Goal: Register for event/course

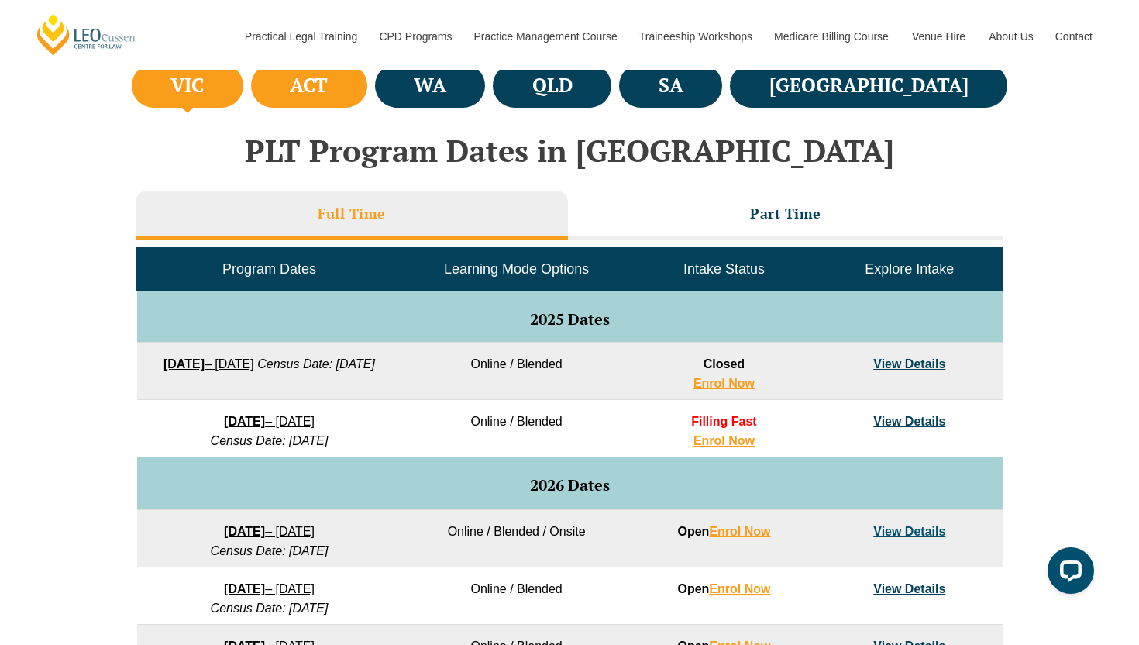
click at [367, 105] on li "ACT" at bounding box center [309, 86] width 116 height 44
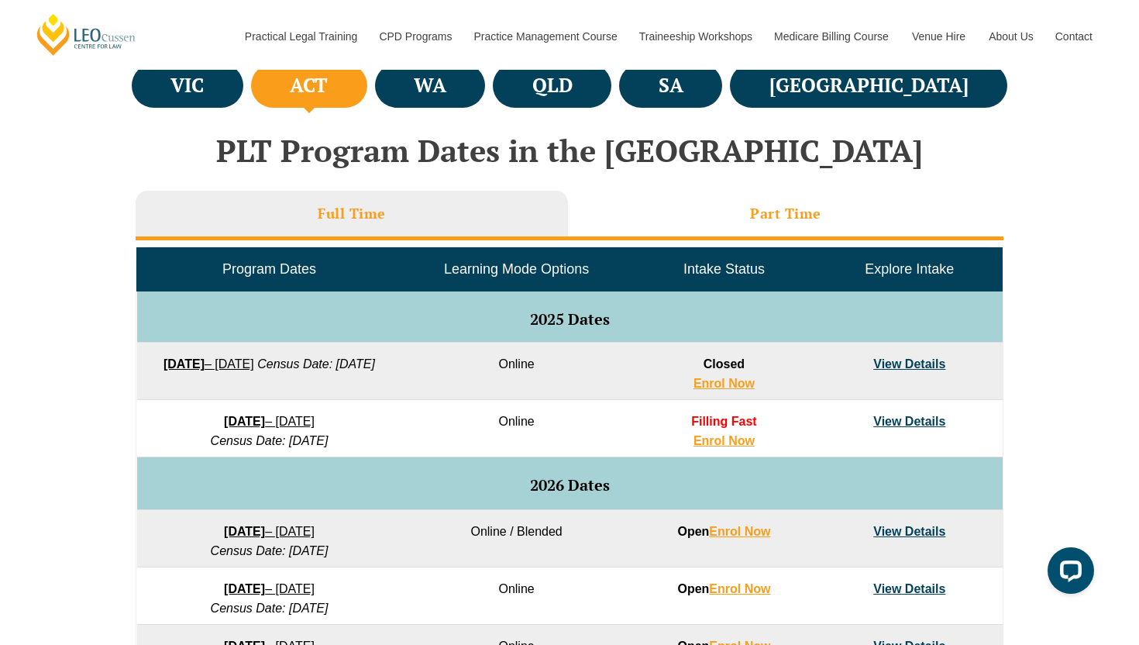
click at [700, 215] on li "Part Time" at bounding box center [785, 216] width 435 height 50
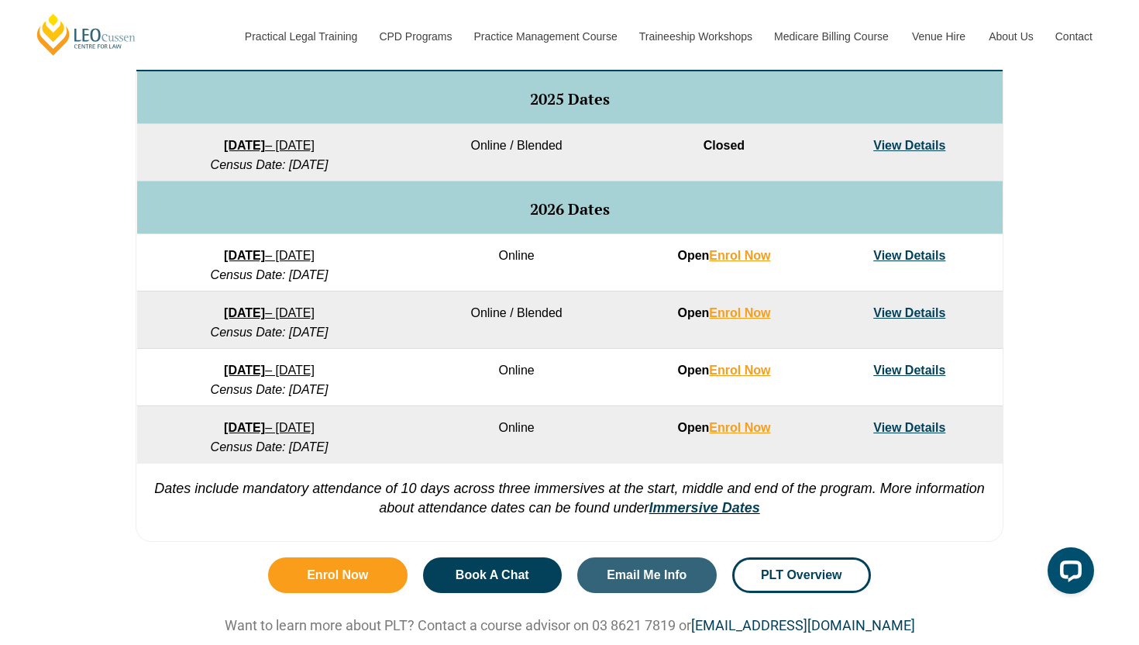
scroll to position [810, 0]
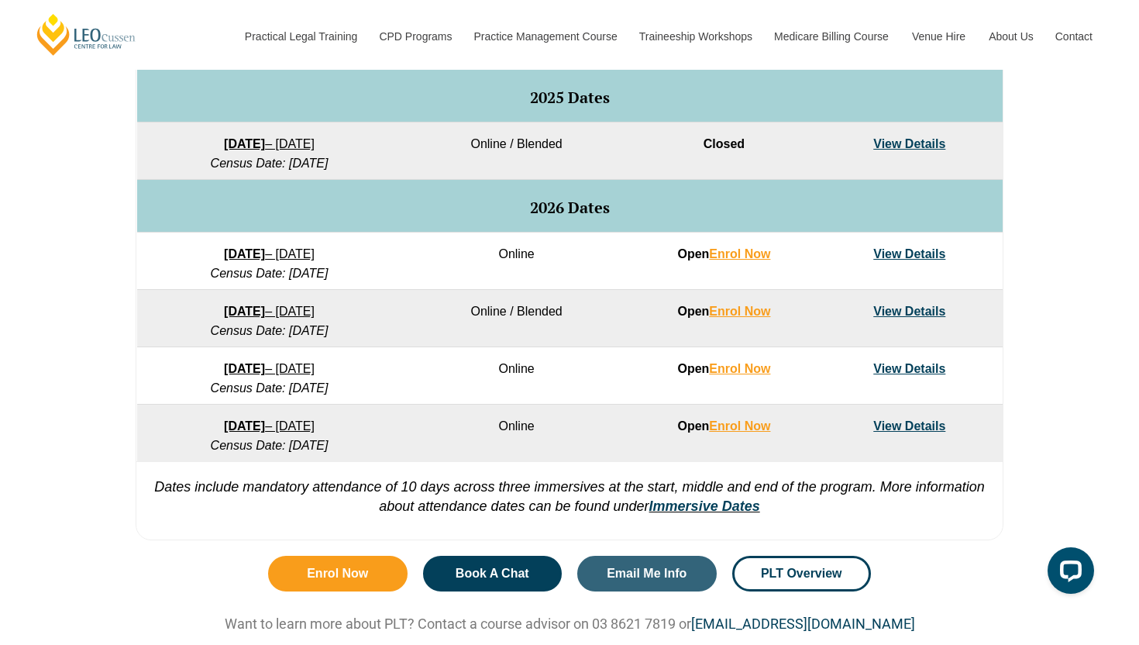
click at [889, 316] on link "View Details" at bounding box center [909, 310] width 72 height 13
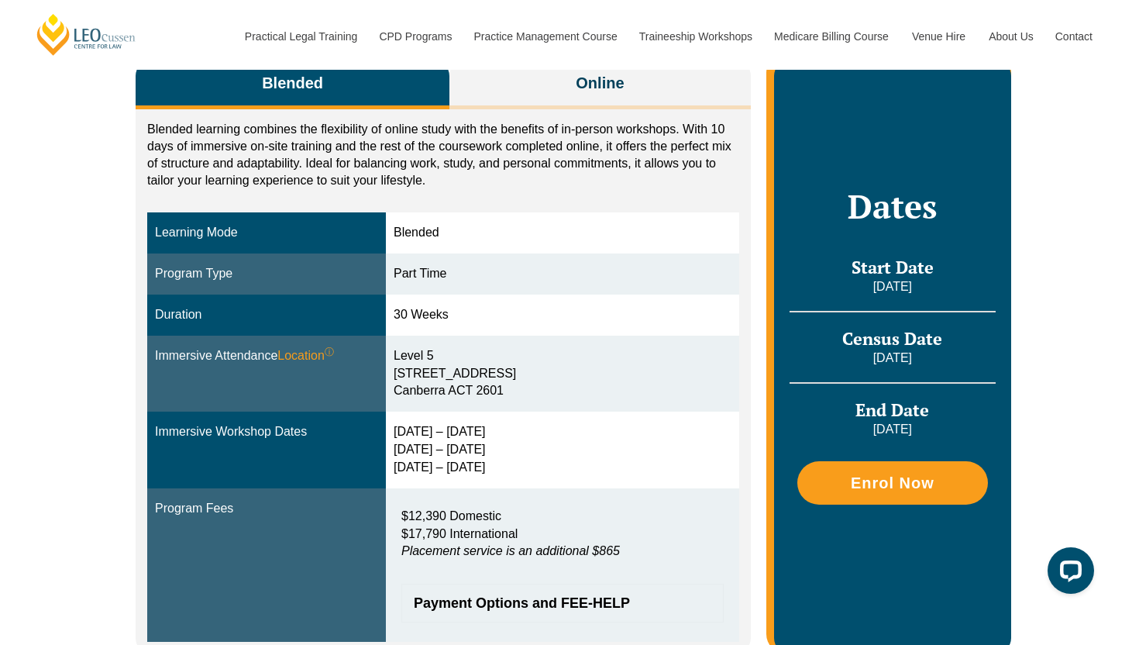
scroll to position [273, 0]
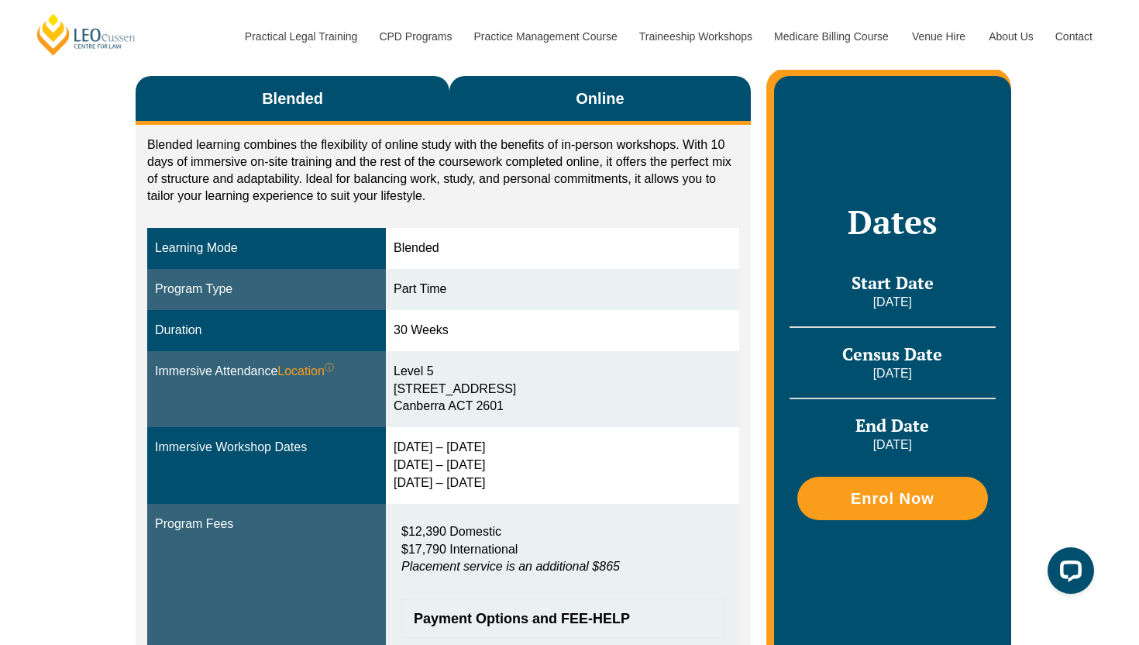
click at [611, 108] on span "Online" at bounding box center [600, 99] width 48 height 22
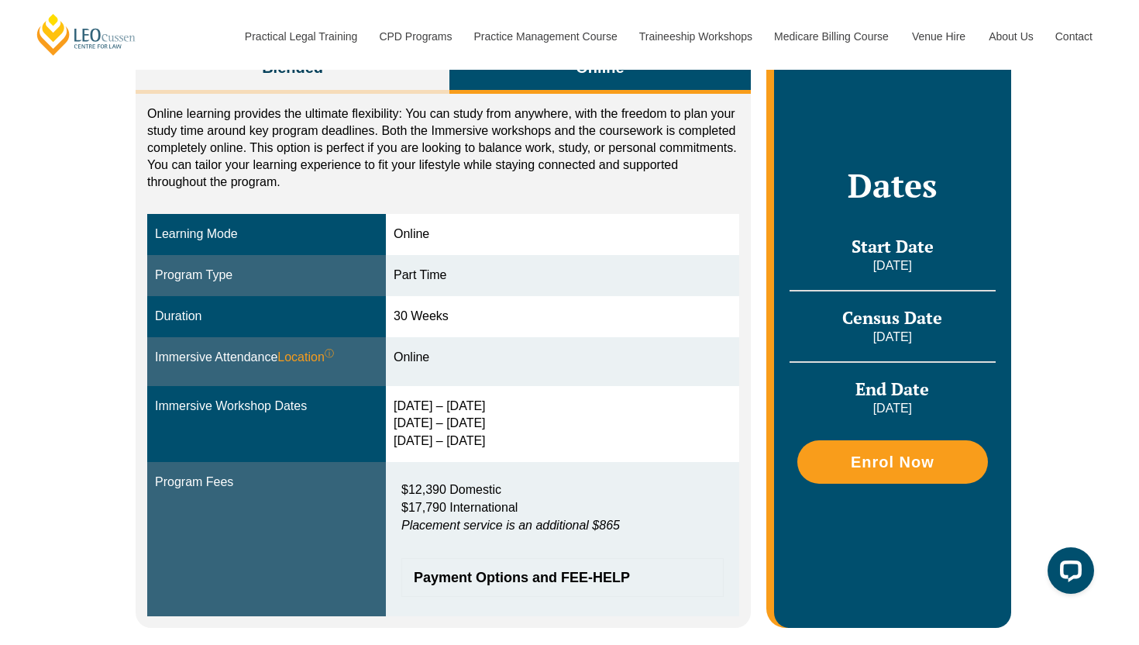
scroll to position [298, 0]
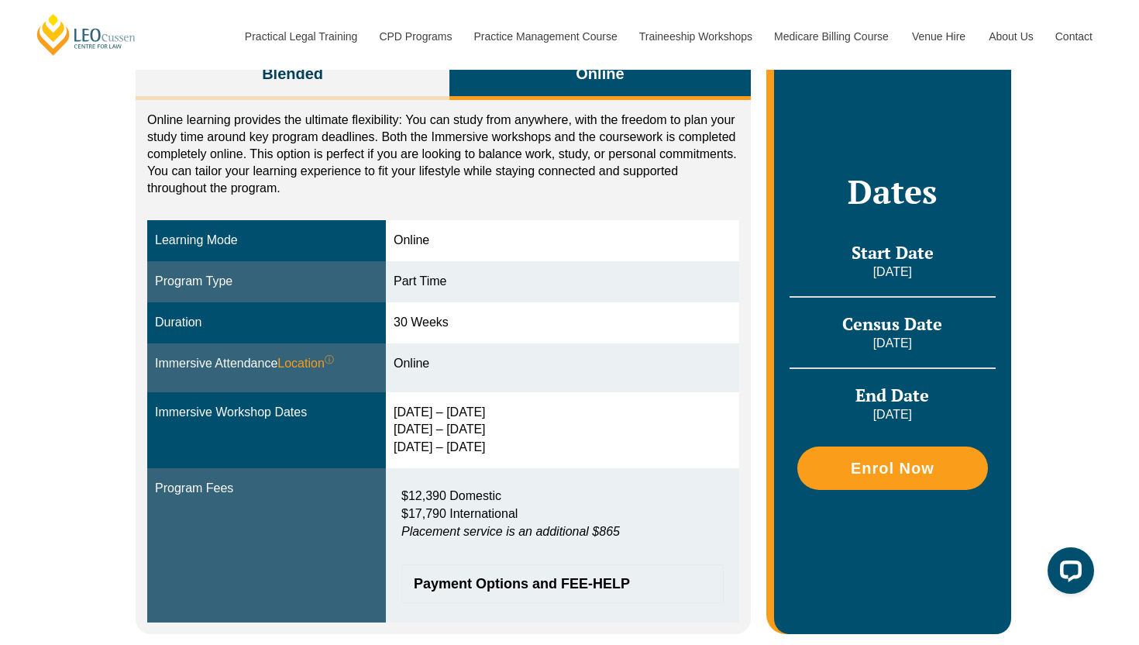
click at [421, 105] on div "Online learning provides the ultimate flexibility: You can study from anywhere,…" at bounding box center [443, 366] width 615 height 533
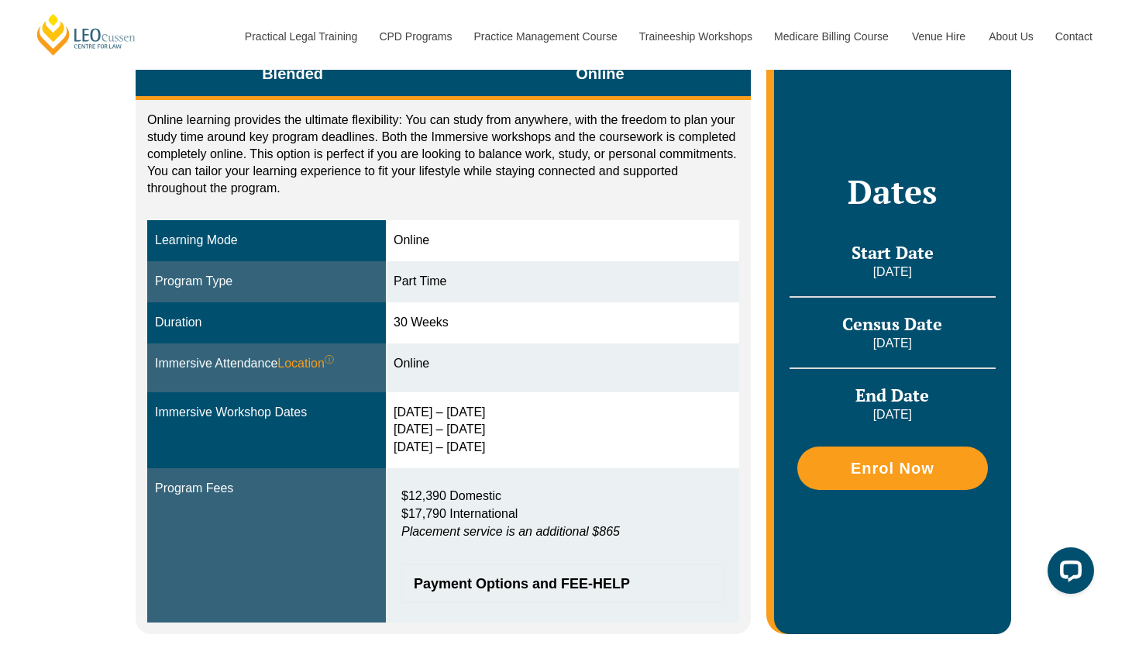
click at [418, 90] on button "Blended" at bounding box center [293, 75] width 314 height 49
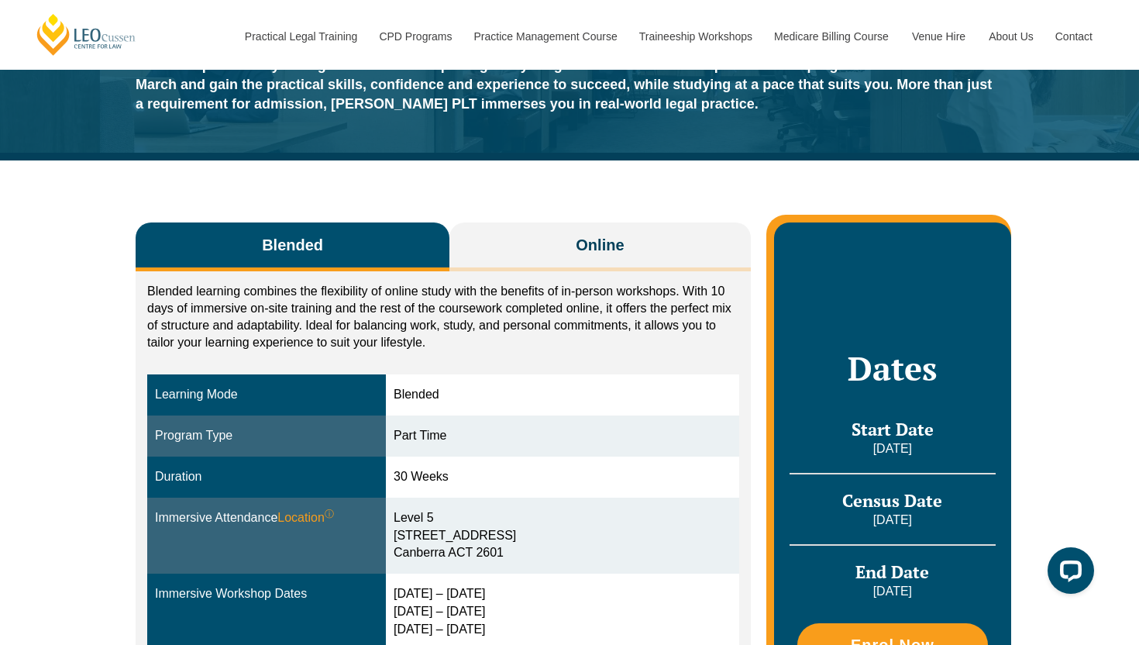
scroll to position [0, 0]
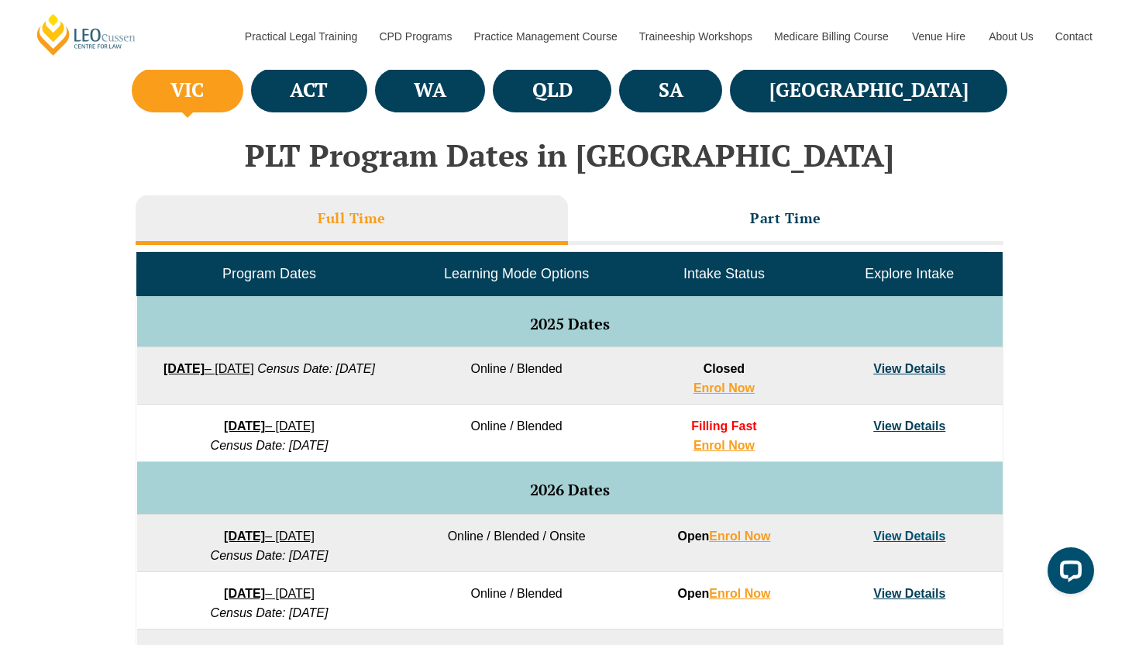
scroll to position [580, 0]
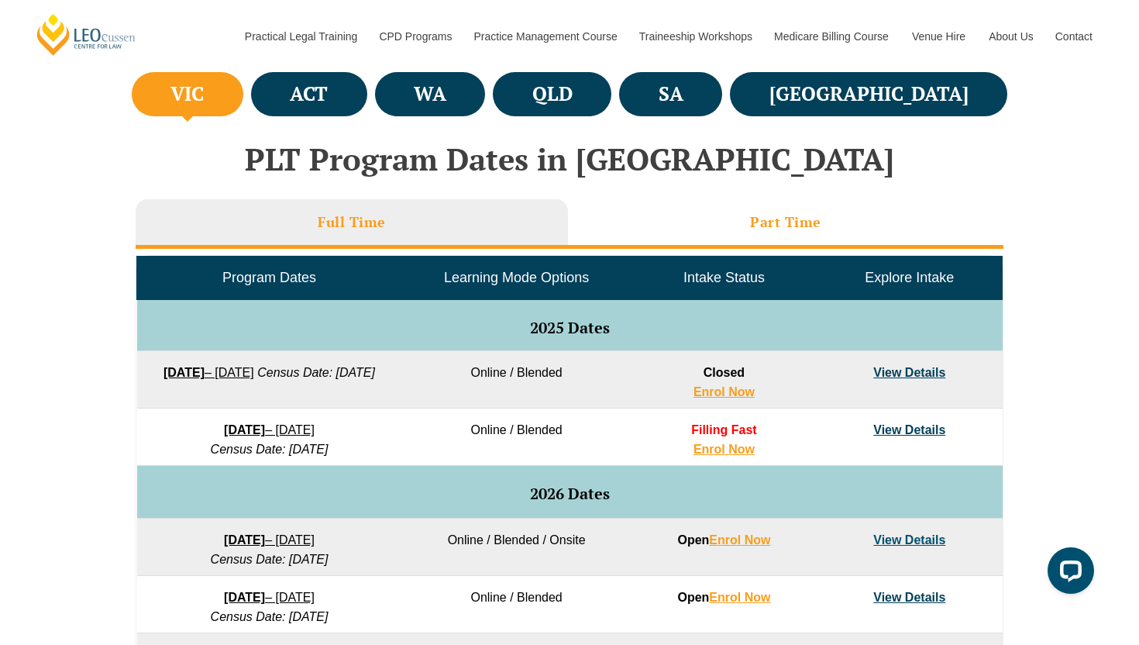
click at [731, 244] on li "Part Time" at bounding box center [785, 224] width 435 height 50
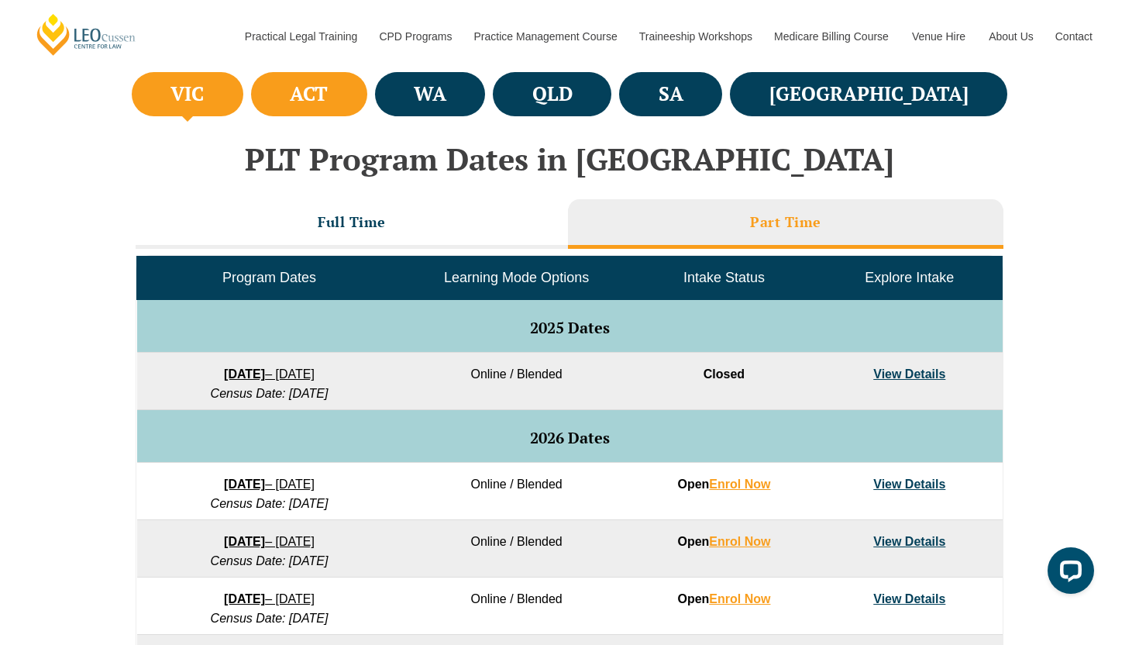
click at [367, 95] on li "ACT" at bounding box center [309, 94] width 116 height 44
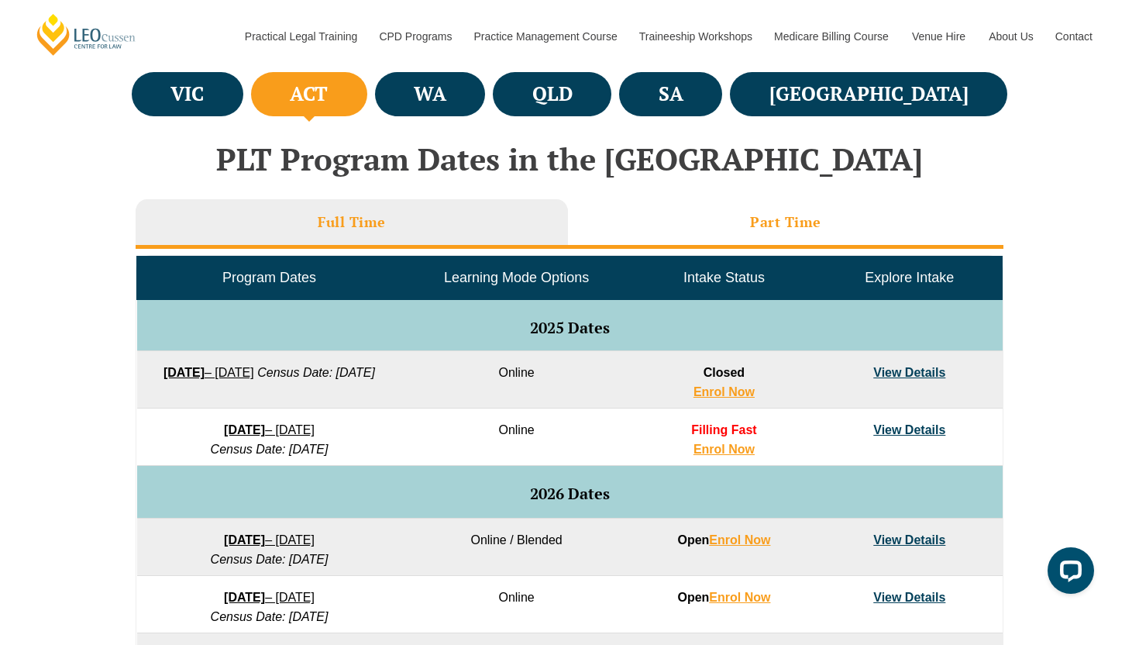
click at [725, 215] on li "Part Time" at bounding box center [785, 224] width 435 height 50
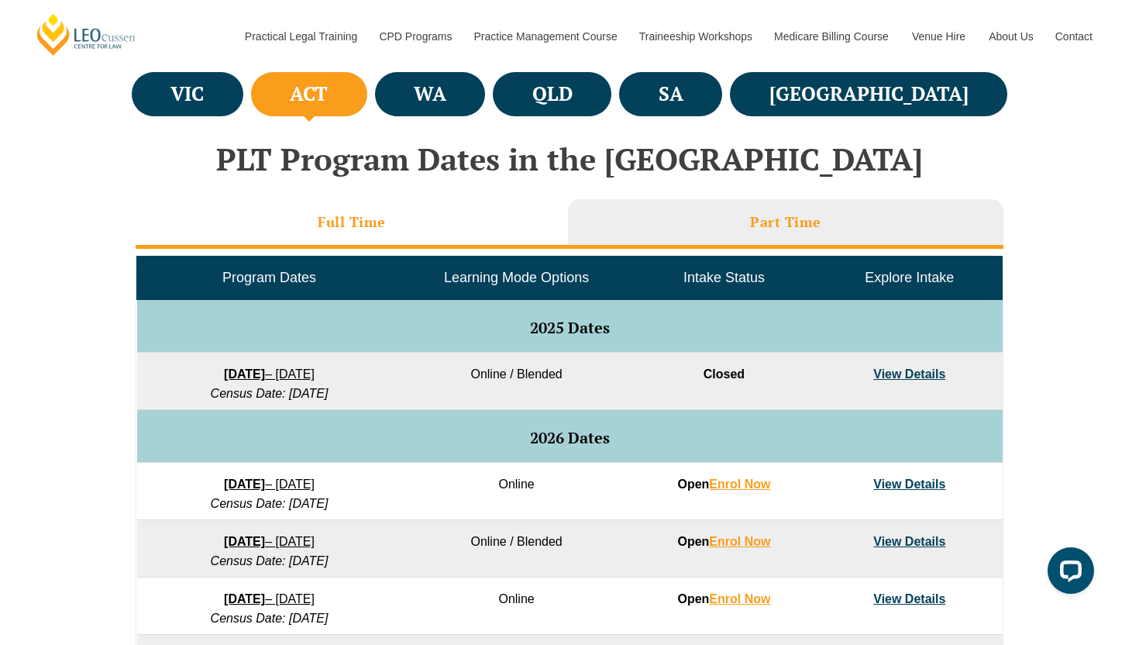
click at [401, 238] on li "Full Time" at bounding box center [352, 224] width 432 height 50
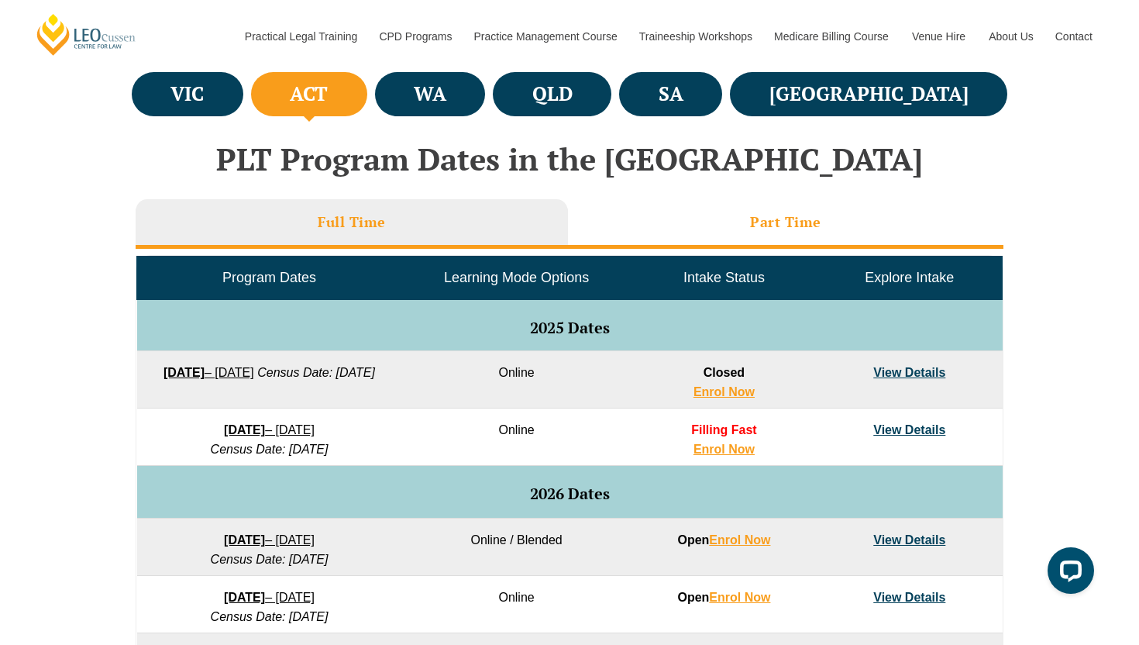
click at [732, 229] on li "Part Time" at bounding box center [785, 224] width 435 height 50
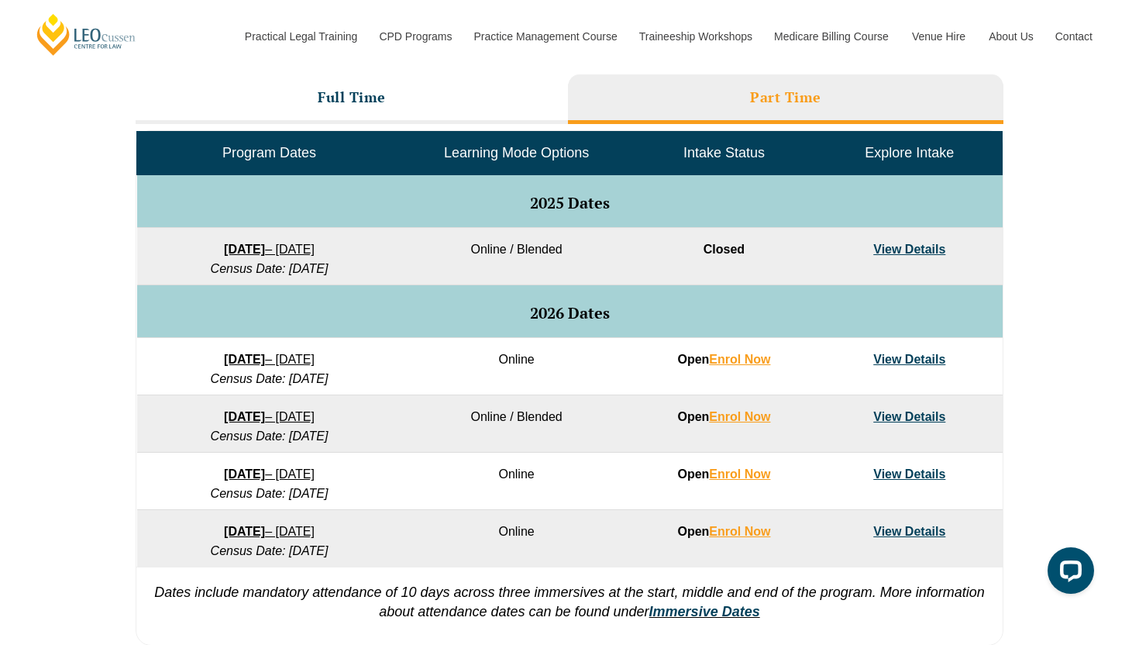
scroll to position [707, 0]
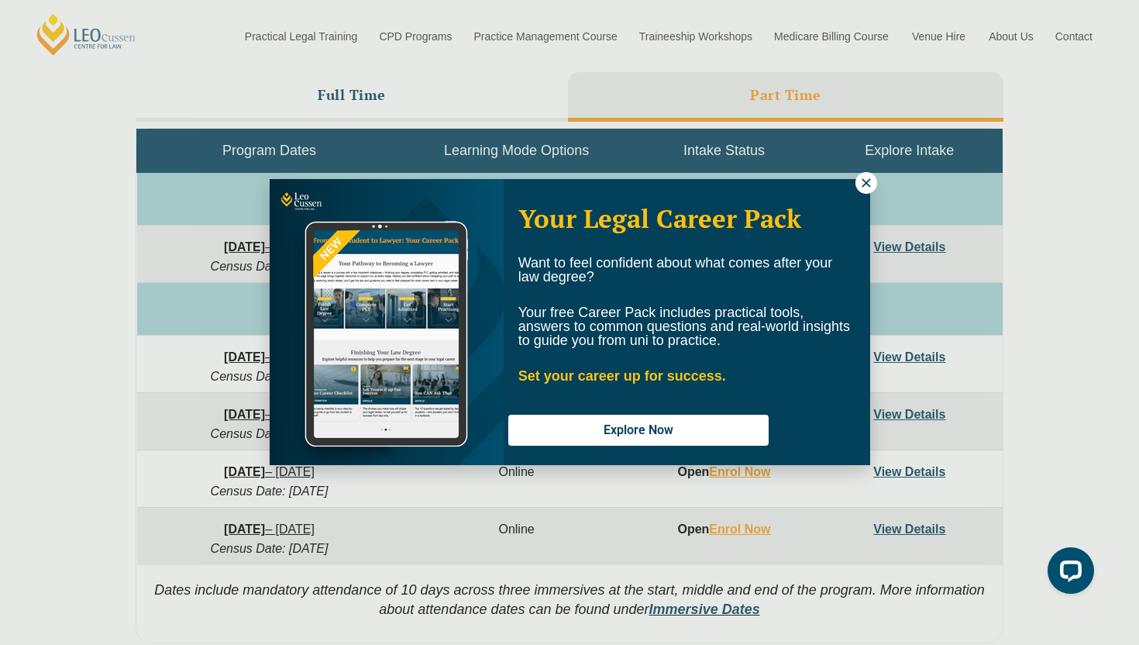
click at [862, 181] on icon at bounding box center [866, 183] width 14 height 14
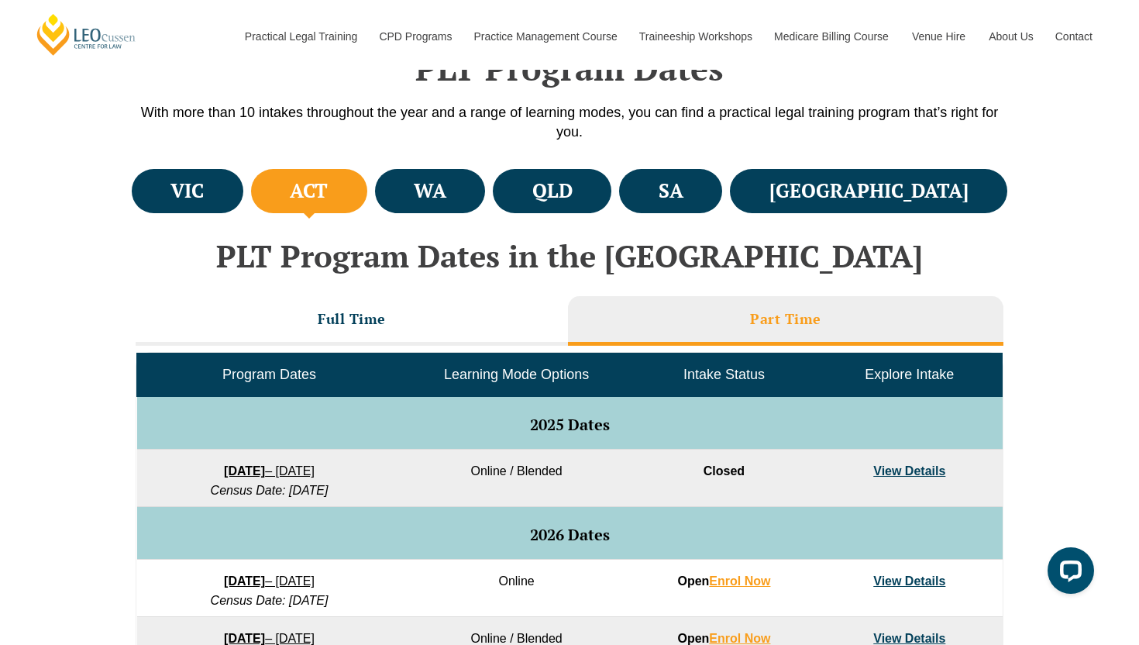
scroll to position [579, 0]
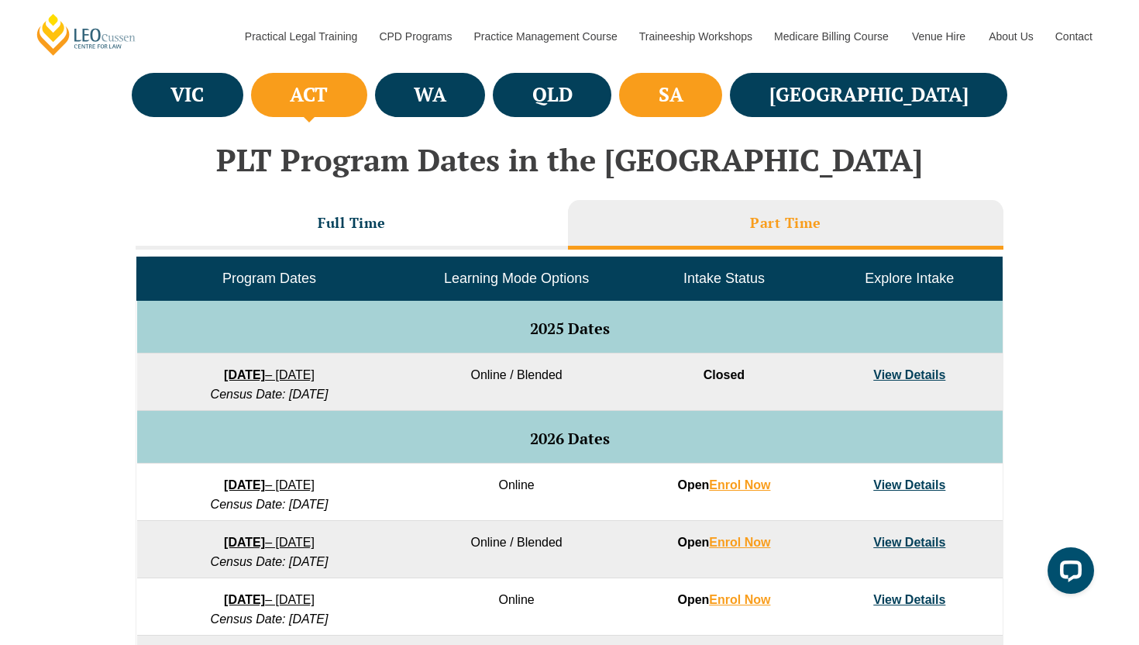
click at [722, 112] on li "SA" at bounding box center [670, 95] width 103 height 44
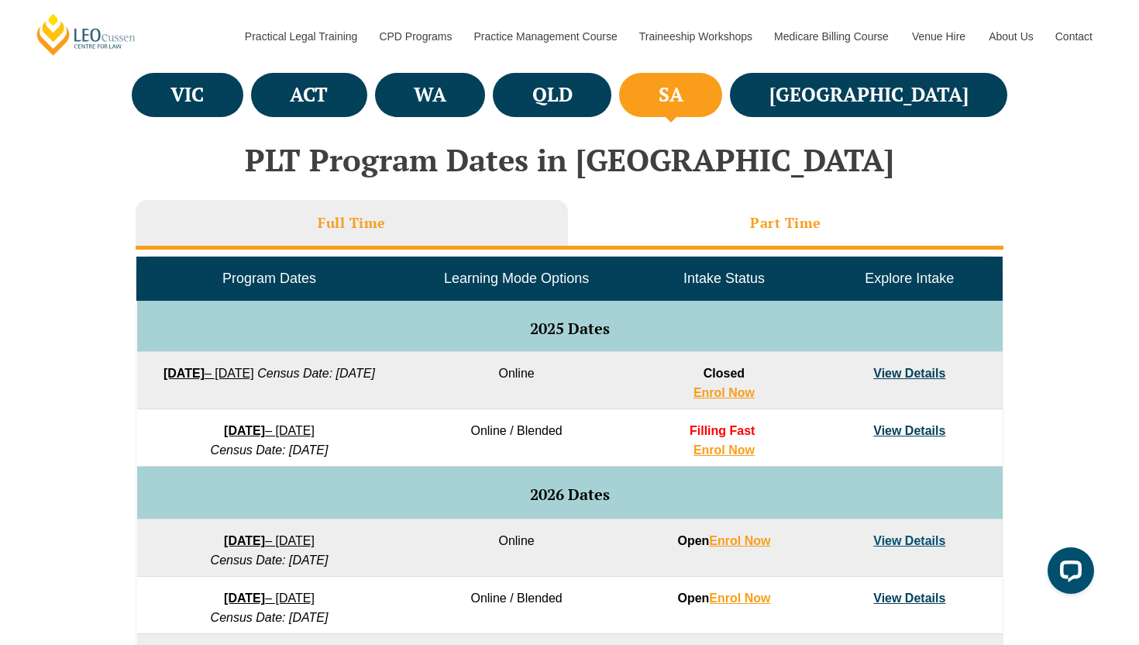
click at [705, 205] on li "Part Time" at bounding box center [785, 225] width 435 height 50
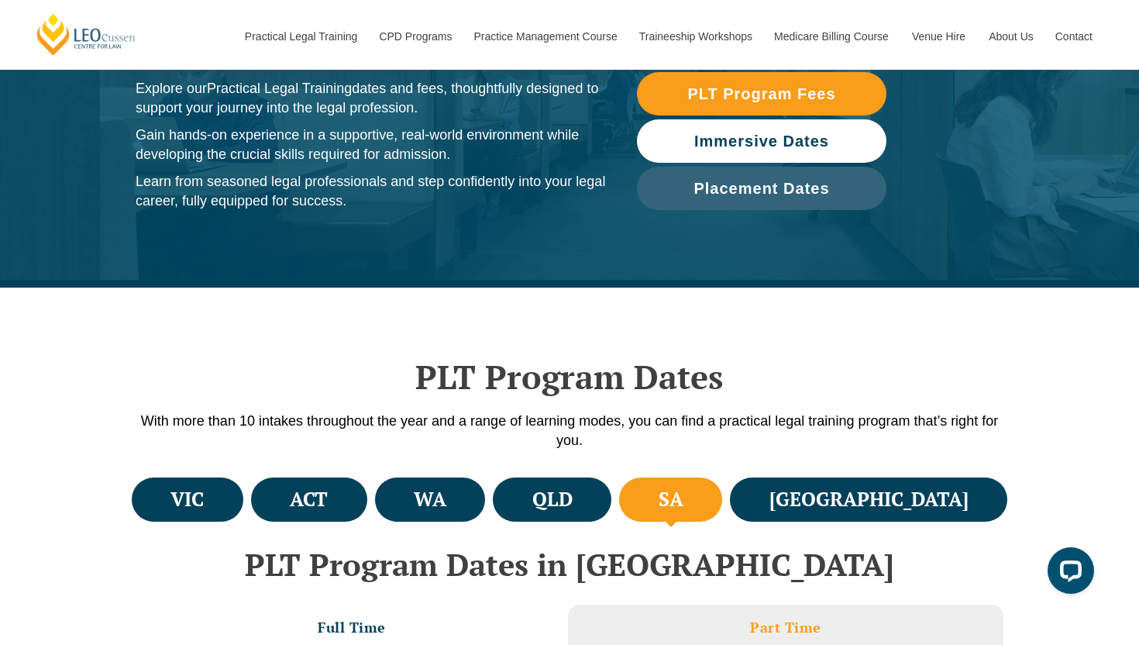
scroll to position [0, 0]
